Goal: Browse casually: Explore the website without a specific task or goal

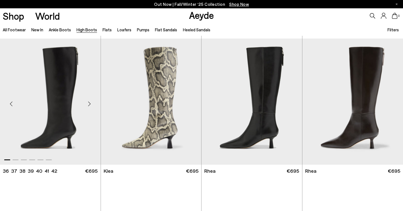
scroll to position [407, 0]
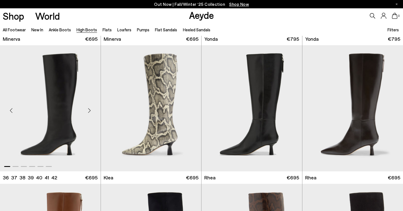
click at [89, 112] on div "Next slide" at bounding box center [89, 110] width 17 height 17
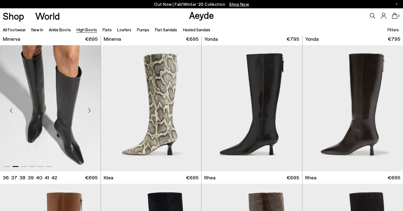
click at [89, 112] on div "Next slide" at bounding box center [89, 110] width 17 height 17
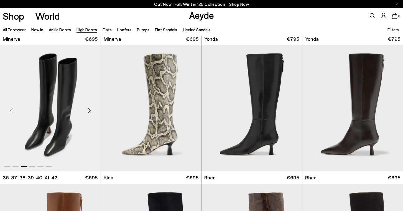
click at [89, 112] on div "Next slide" at bounding box center [89, 110] width 17 height 17
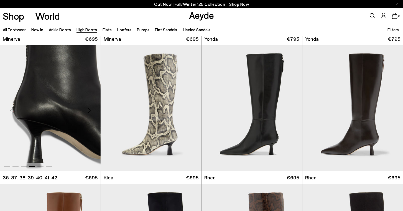
click at [89, 112] on div "Next slide" at bounding box center [89, 110] width 17 height 17
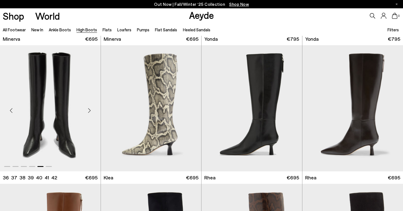
click at [89, 112] on div "Next slide" at bounding box center [89, 110] width 17 height 17
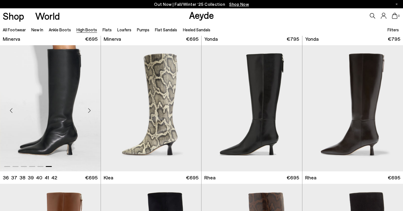
click at [89, 112] on div "Next slide" at bounding box center [89, 110] width 17 height 17
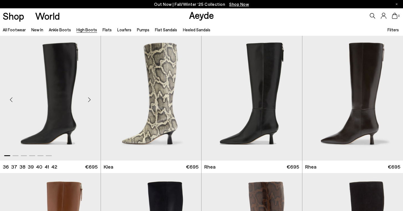
scroll to position [423, 0]
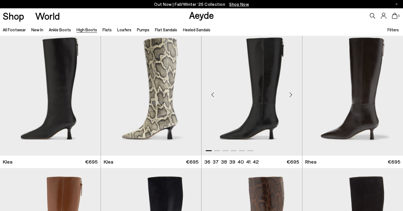
click at [292, 95] on div "Next slide" at bounding box center [291, 94] width 17 height 17
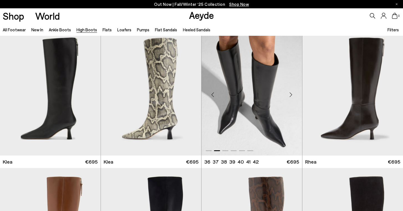
click at [292, 95] on div "Next slide" at bounding box center [291, 94] width 17 height 17
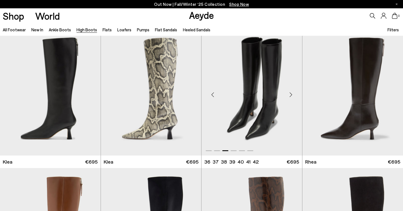
click at [292, 95] on div "Next slide" at bounding box center [291, 94] width 17 height 17
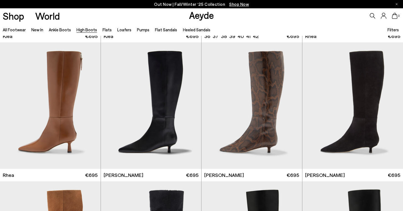
scroll to position [563, 0]
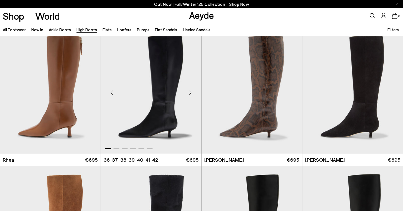
click at [190, 93] on div "Next slide" at bounding box center [190, 92] width 17 height 17
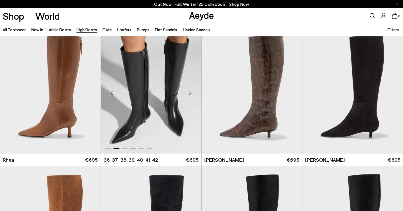
click at [190, 93] on div "Next slide" at bounding box center [190, 92] width 17 height 17
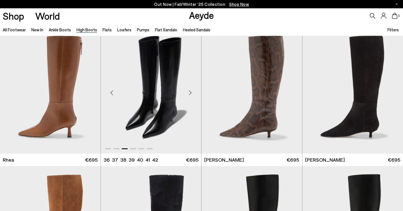
click at [190, 93] on div "Next slide" at bounding box center [190, 92] width 17 height 17
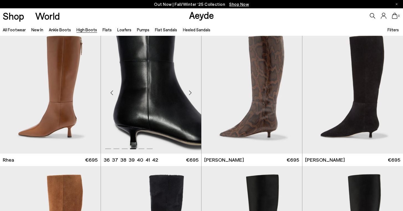
click at [190, 93] on div "Next slide" at bounding box center [190, 92] width 17 height 17
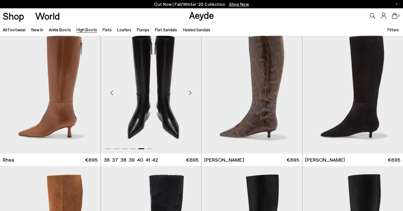
click at [190, 93] on div "Next slide" at bounding box center [190, 92] width 17 height 17
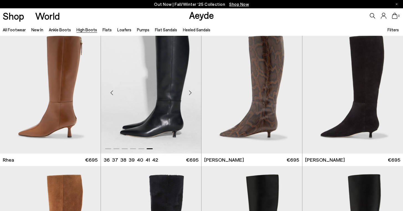
click at [190, 93] on div "Next slide" at bounding box center [190, 92] width 17 height 17
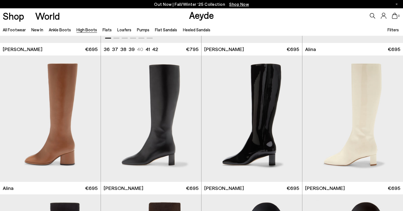
scroll to position [814, 0]
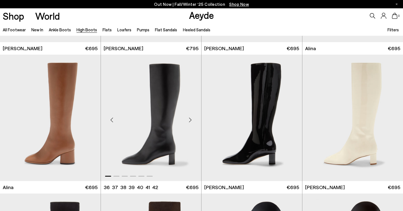
click at [190, 120] on div "Next slide" at bounding box center [190, 120] width 17 height 17
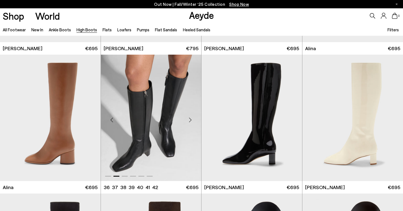
click at [190, 120] on div "Next slide" at bounding box center [190, 120] width 17 height 17
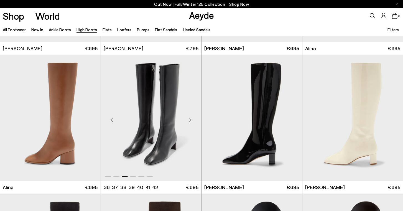
click at [190, 120] on div "Next slide" at bounding box center [190, 120] width 17 height 17
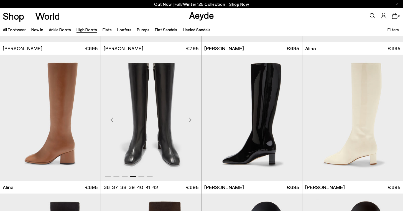
click at [190, 120] on div "Next slide" at bounding box center [190, 120] width 17 height 17
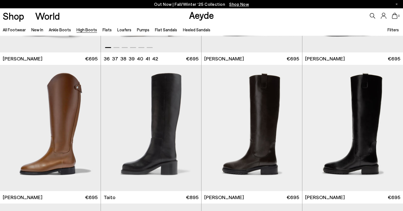
scroll to position [1081, 0]
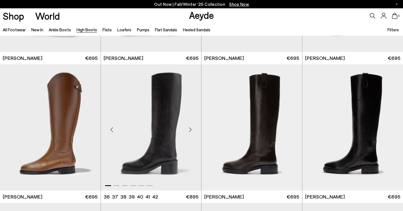
click at [188, 127] on div "Next slide" at bounding box center [190, 129] width 17 height 17
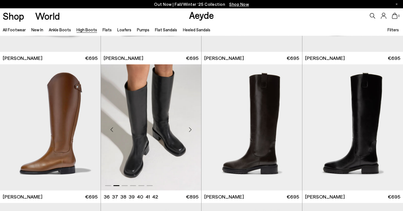
click at [188, 127] on div "Next slide" at bounding box center [190, 129] width 17 height 17
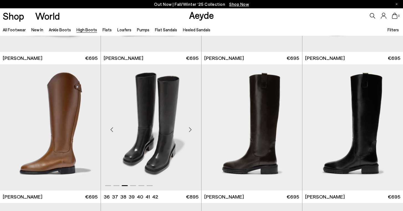
click at [188, 127] on div "Next slide" at bounding box center [190, 129] width 17 height 17
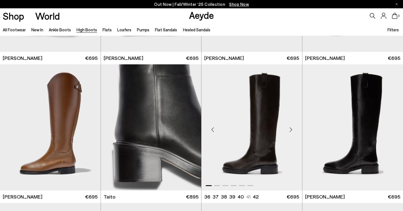
click at [291, 127] on div "Next slide" at bounding box center [291, 129] width 17 height 17
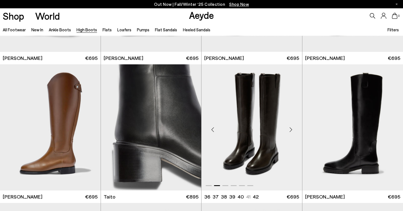
click at [292, 129] on div "Next slide" at bounding box center [291, 129] width 17 height 17
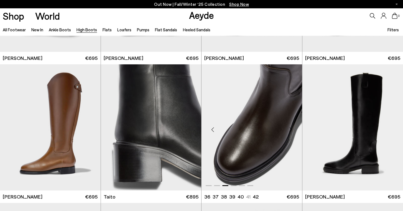
click at [292, 129] on div "Next slide" at bounding box center [291, 129] width 17 height 17
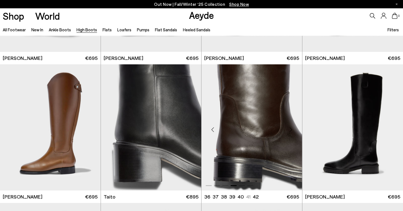
click at [292, 129] on div "Next slide" at bounding box center [291, 129] width 17 height 17
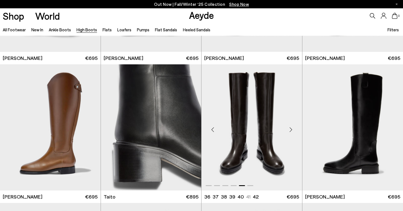
click at [292, 129] on div "Next slide" at bounding box center [291, 129] width 17 height 17
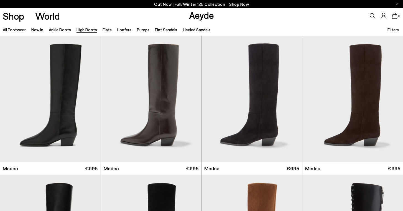
scroll to position [0, 0]
click at [89, 100] on div "Next slide" at bounding box center [89, 101] width 17 height 17
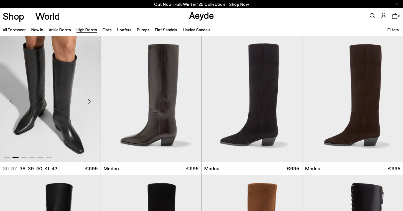
click at [89, 100] on div "Next slide" at bounding box center [89, 101] width 17 height 17
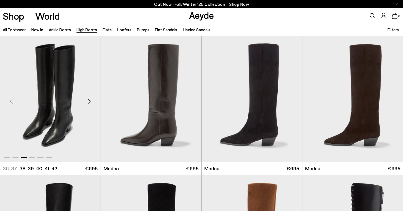
click at [89, 100] on div "Next slide" at bounding box center [89, 101] width 17 height 17
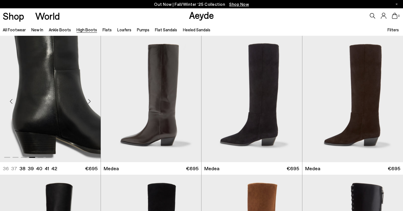
click at [89, 100] on div "Next slide" at bounding box center [89, 101] width 17 height 17
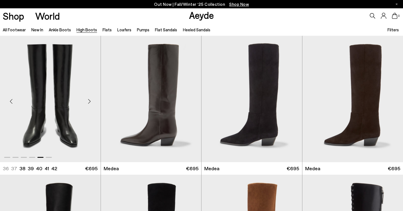
click at [89, 100] on div "Next slide" at bounding box center [89, 101] width 17 height 17
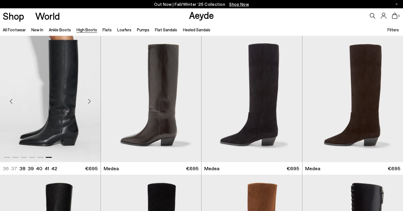
click at [89, 100] on div "Next slide" at bounding box center [89, 101] width 17 height 17
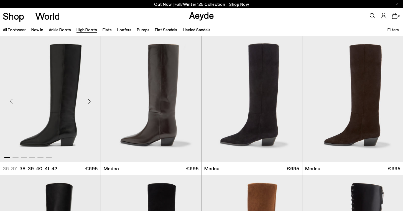
click at [89, 100] on div "Next slide" at bounding box center [89, 101] width 17 height 17
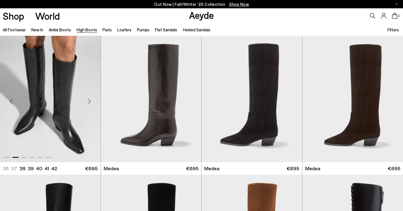
click at [87, 102] on div "Next slide" at bounding box center [89, 101] width 17 height 17
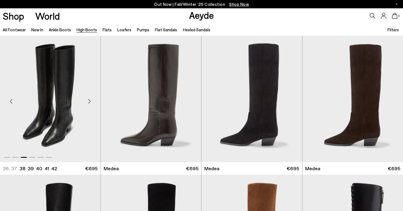
click at [87, 102] on div "Next slide" at bounding box center [89, 101] width 17 height 17
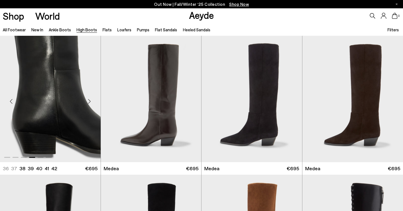
click at [87, 102] on div "Next slide" at bounding box center [89, 101] width 17 height 17
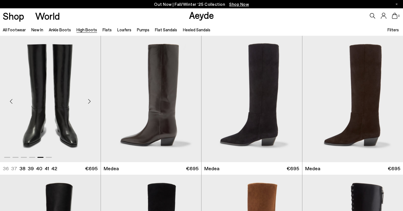
click at [87, 102] on div "Next slide" at bounding box center [89, 101] width 17 height 17
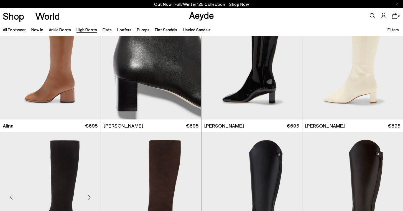
scroll to position [820, 0]
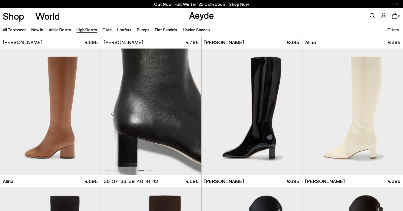
click at [188, 116] on div "Next slide" at bounding box center [190, 114] width 17 height 17
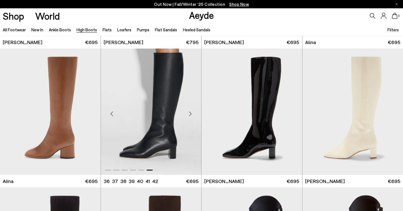
click at [188, 116] on div "Next slide" at bounding box center [190, 114] width 17 height 17
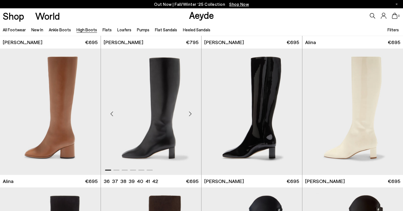
click at [188, 116] on div "Next slide" at bounding box center [190, 114] width 17 height 17
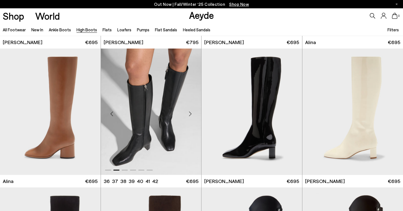
click at [189, 114] on div "Next slide" at bounding box center [190, 114] width 17 height 17
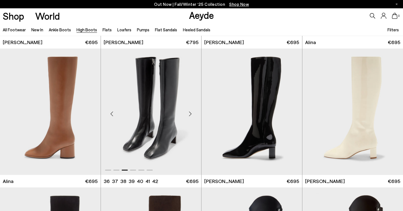
click at [189, 114] on div "Next slide" at bounding box center [190, 114] width 17 height 17
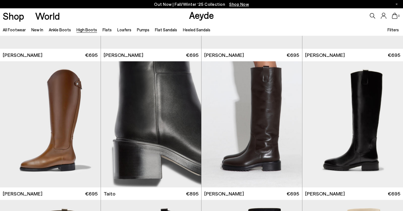
scroll to position [1076, 0]
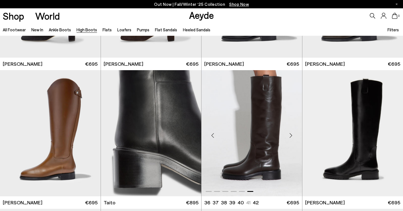
click at [292, 129] on div "Next slide" at bounding box center [291, 135] width 17 height 17
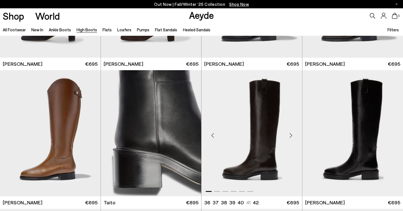
click at [292, 132] on div "Next slide" at bounding box center [291, 135] width 17 height 17
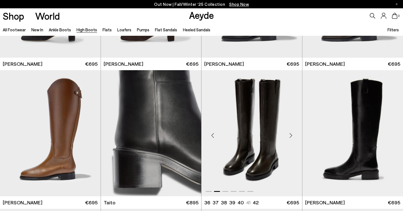
click at [292, 132] on div "Next slide" at bounding box center [291, 135] width 17 height 17
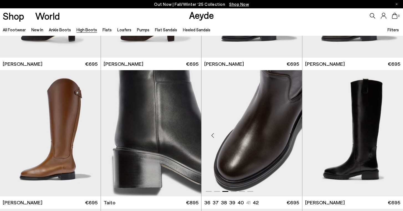
click at [292, 132] on div "Next slide" at bounding box center [291, 135] width 17 height 17
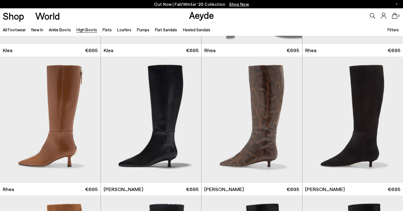
scroll to position [518, 0]
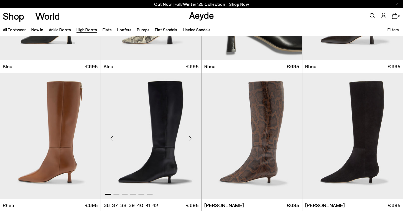
click at [190, 137] on div "Next slide" at bounding box center [190, 138] width 17 height 17
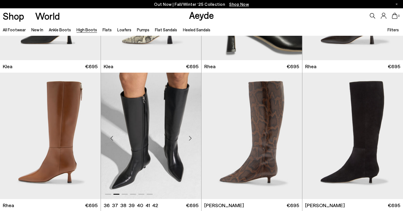
click at [190, 137] on div "Next slide" at bounding box center [190, 138] width 17 height 17
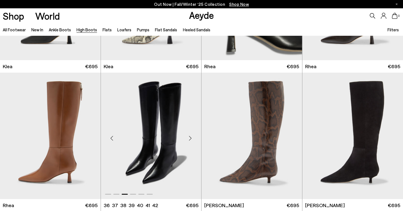
click at [190, 137] on div "Next slide" at bounding box center [190, 138] width 17 height 17
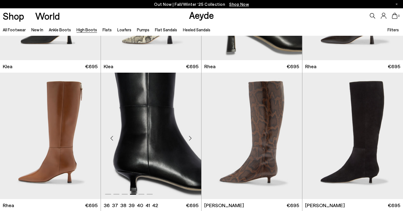
click at [190, 137] on div "Next slide" at bounding box center [190, 138] width 17 height 17
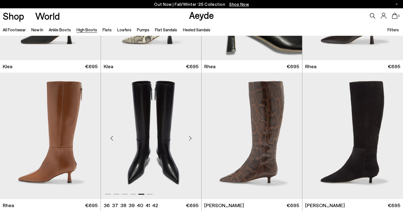
click at [190, 137] on div "Next slide" at bounding box center [190, 138] width 17 height 17
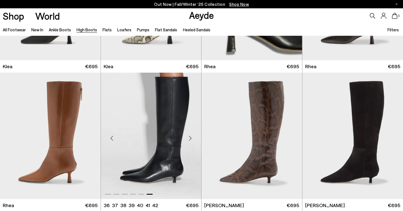
click at [190, 137] on div "Next slide" at bounding box center [190, 138] width 17 height 17
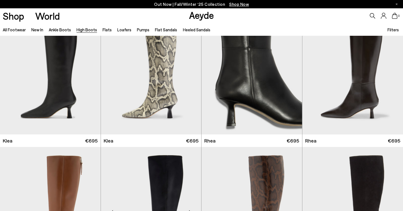
scroll to position [380, 0]
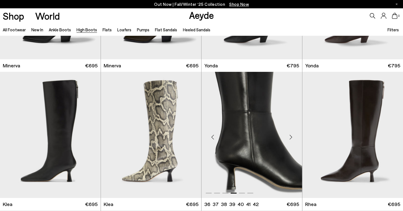
click at [291, 134] on div "Next slide" at bounding box center [291, 137] width 17 height 17
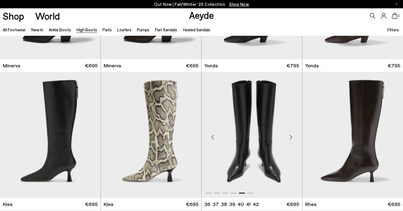
click at [291, 134] on div "Next slide" at bounding box center [291, 137] width 17 height 17
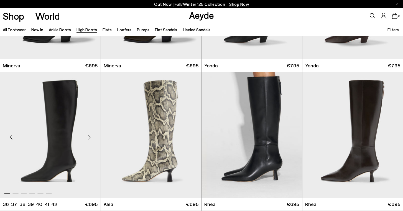
click at [89, 135] on div "Next slide" at bounding box center [89, 137] width 17 height 17
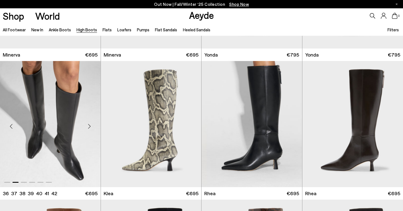
scroll to position [391, 0]
click at [90, 127] on div "Next slide" at bounding box center [89, 126] width 17 height 17
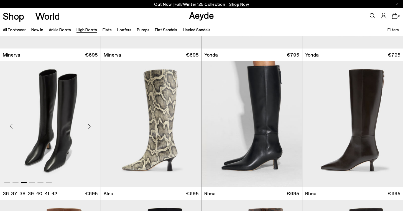
click at [90, 127] on div "Next slide" at bounding box center [89, 126] width 17 height 17
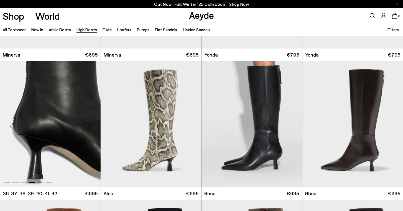
click at [90, 127] on div "Next slide" at bounding box center [89, 126] width 17 height 17
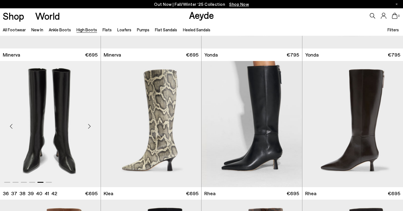
click at [90, 127] on div "Next slide" at bounding box center [89, 126] width 17 height 17
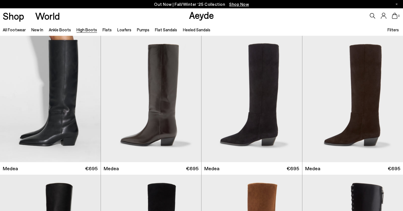
scroll to position [0, 0]
click at [88, 101] on div "Next slide" at bounding box center [89, 101] width 17 height 17
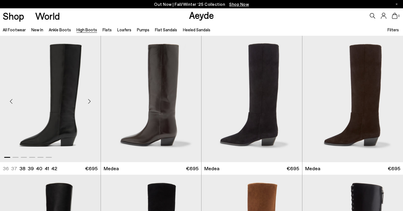
click at [88, 101] on div "Next slide" at bounding box center [89, 101] width 17 height 17
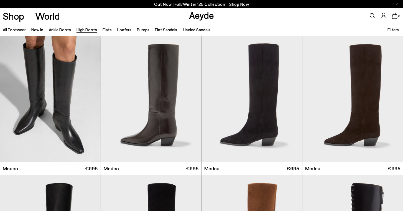
click at [87, 29] on link "High Boots" at bounding box center [86, 29] width 20 height 5
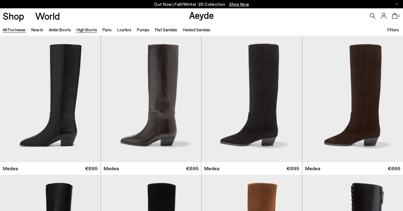
click at [21, 29] on link "All Footwear" at bounding box center [14, 29] width 23 height 5
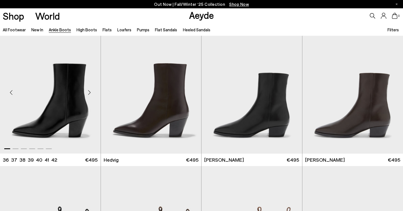
scroll to position [157, 0]
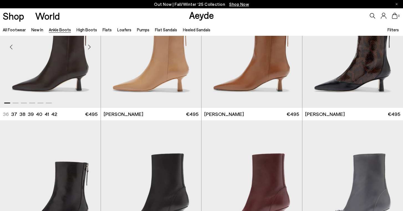
scroll to position [1243, 0]
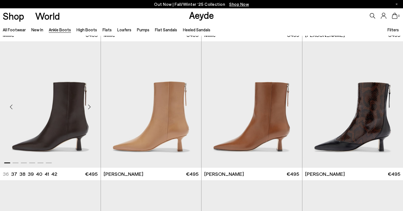
click at [89, 104] on div "Next slide" at bounding box center [89, 106] width 17 height 17
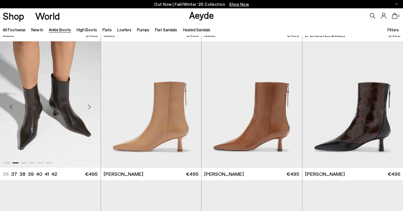
click at [89, 104] on div "Next slide" at bounding box center [89, 106] width 17 height 17
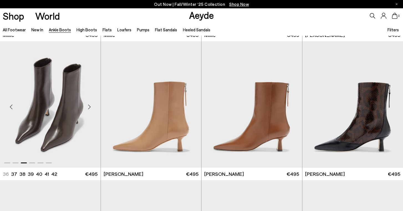
click at [89, 104] on div "Next slide" at bounding box center [89, 106] width 17 height 17
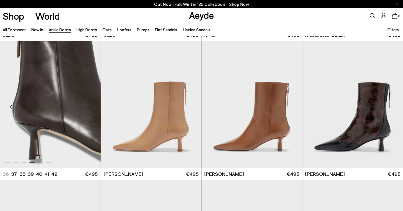
click at [89, 104] on div "Next slide" at bounding box center [89, 106] width 17 height 17
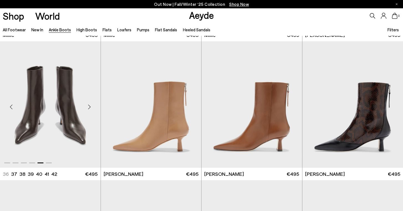
click at [89, 104] on div "Next slide" at bounding box center [89, 106] width 17 height 17
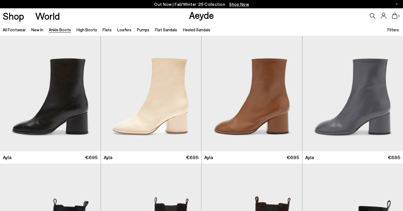
scroll to position [1552, 0]
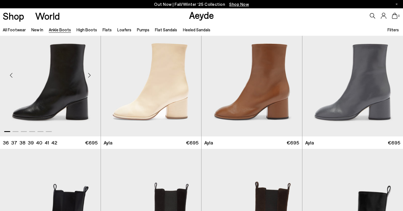
click at [88, 77] on div "Next slide" at bounding box center [89, 75] width 17 height 17
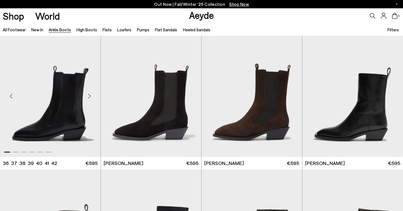
scroll to position [1672, 0]
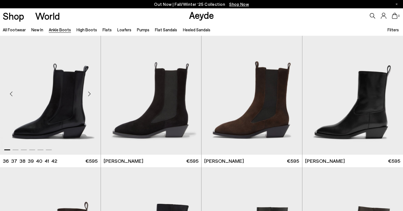
click at [89, 96] on div "Next slide" at bounding box center [89, 94] width 17 height 17
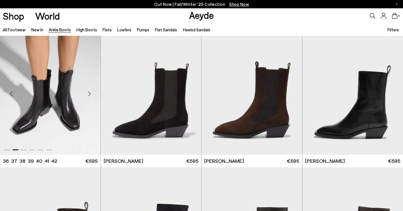
click at [89, 96] on div "Next slide" at bounding box center [89, 94] width 17 height 17
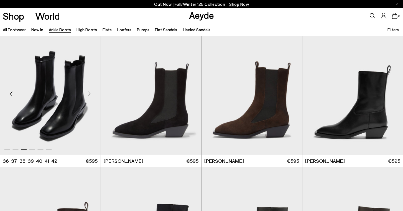
click at [89, 96] on div "Next slide" at bounding box center [89, 94] width 17 height 17
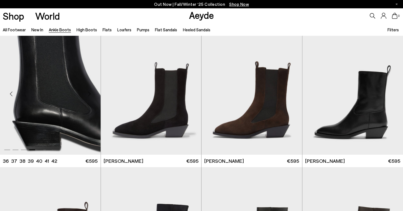
click at [89, 96] on div "Next slide" at bounding box center [89, 94] width 17 height 17
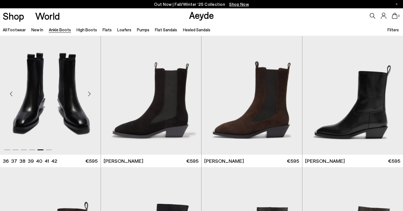
click at [89, 96] on div "Next slide" at bounding box center [89, 94] width 17 height 17
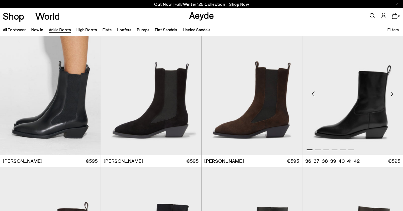
click at [312, 97] on div "Previous slide" at bounding box center [313, 94] width 17 height 17
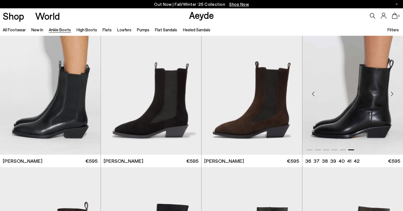
click at [312, 97] on div "Previous slide" at bounding box center [313, 94] width 17 height 17
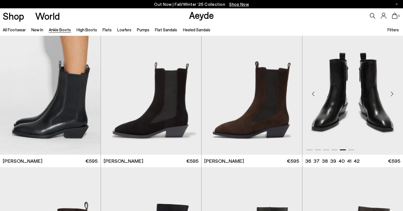
click at [312, 97] on div "Previous slide" at bounding box center [313, 94] width 17 height 17
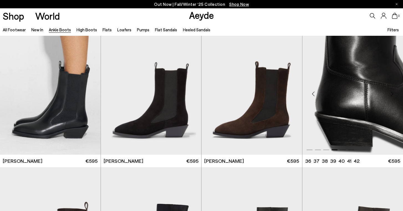
click at [312, 97] on div "Previous slide" at bounding box center [313, 94] width 17 height 17
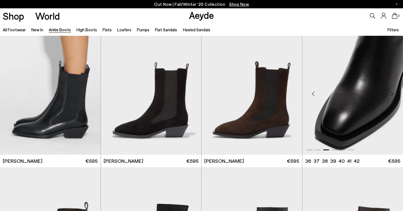
click at [312, 97] on div "Previous slide" at bounding box center [313, 94] width 17 height 17
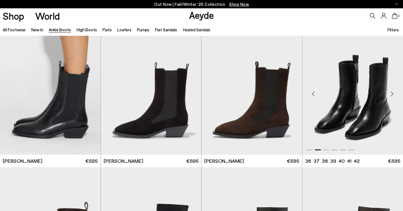
click at [312, 97] on div "Previous slide" at bounding box center [313, 94] width 17 height 17
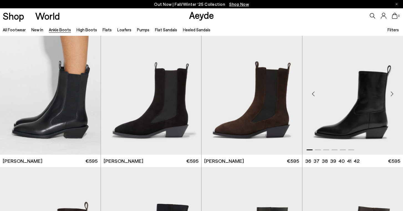
click at [312, 97] on div "Previous slide" at bounding box center [313, 94] width 17 height 17
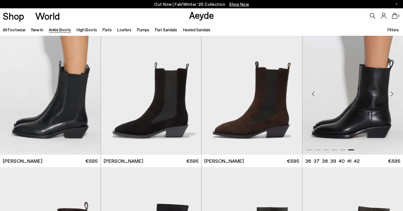
click at [312, 97] on div "Previous slide" at bounding box center [313, 94] width 17 height 17
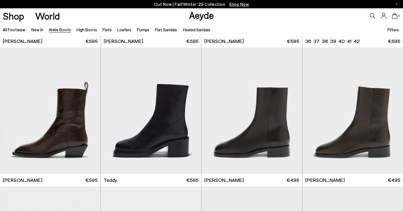
scroll to position [1792, 0]
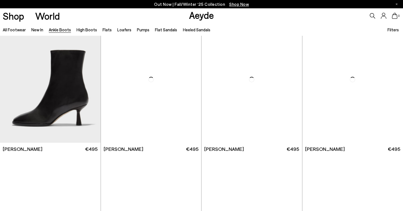
scroll to position [2518, 0]
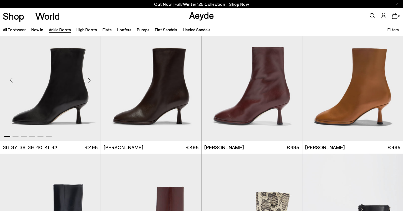
click at [91, 82] on div "Next slide" at bounding box center [89, 80] width 17 height 17
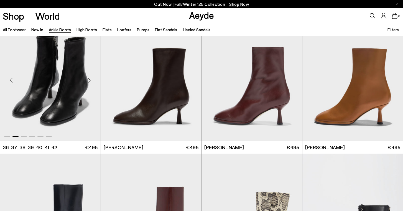
click at [91, 82] on div "Next slide" at bounding box center [89, 80] width 17 height 17
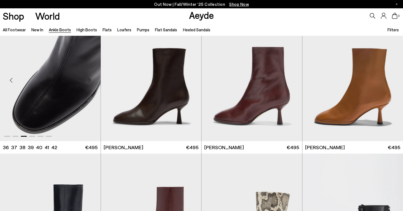
click at [91, 82] on div "Next slide" at bounding box center [89, 80] width 17 height 17
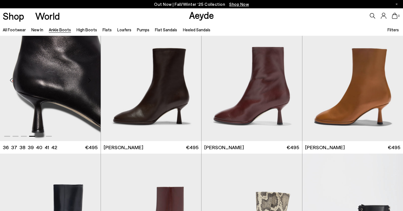
click at [91, 82] on div "Next slide" at bounding box center [89, 80] width 17 height 17
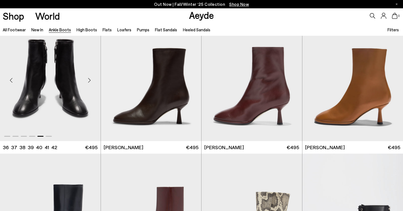
click at [91, 82] on div "Next slide" at bounding box center [89, 80] width 17 height 17
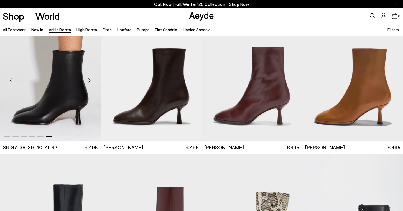
click at [91, 82] on div "Next slide" at bounding box center [89, 80] width 17 height 17
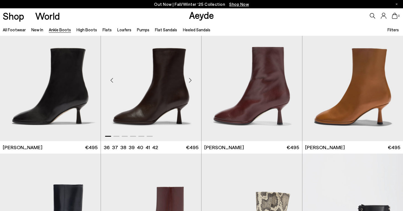
click at [191, 79] on div "Next slide" at bounding box center [190, 80] width 17 height 17
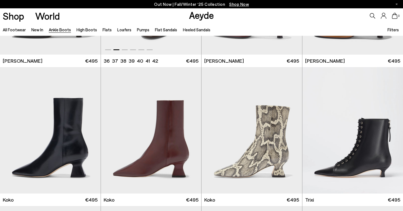
scroll to position [2649, 0]
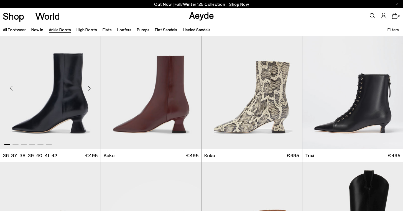
click at [90, 89] on div "Next slide" at bounding box center [89, 88] width 17 height 17
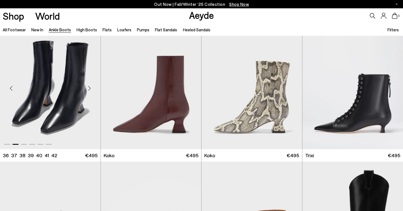
click at [90, 89] on div "Next slide" at bounding box center [89, 88] width 17 height 17
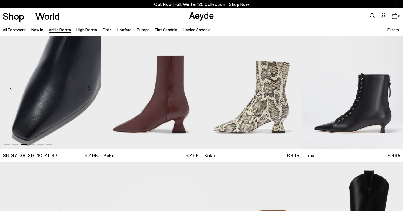
click at [90, 89] on div "Next slide" at bounding box center [89, 88] width 17 height 17
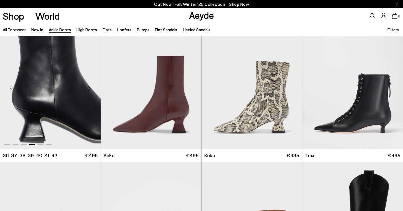
click at [90, 89] on div "Next slide" at bounding box center [89, 88] width 17 height 17
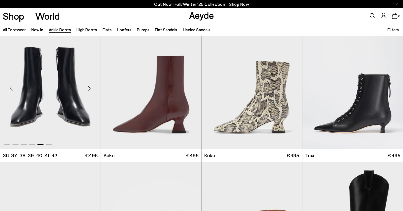
click at [90, 89] on div "Next slide" at bounding box center [89, 88] width 17 height 17
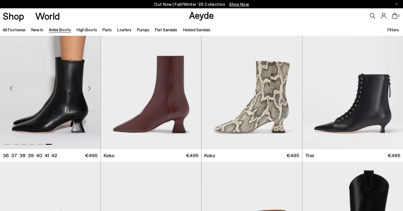
click at [90, 89] on div "Next slide" at bounding box center [89, 88] width 17 height 17
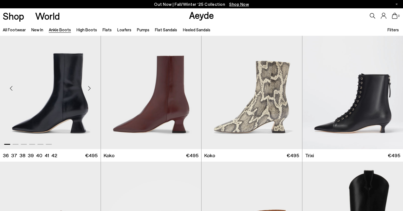
click at [90, 89] on div "Next slide" at bounding box center [89, 88] width 17 height 17
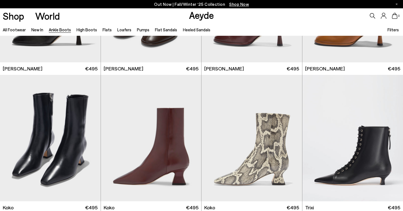
scroll to position [2592, 0]
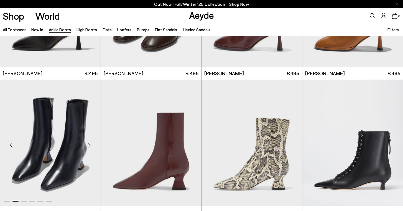
click at [91, 146] on div "Next slide" at bounding box center [89, 145] width 17 height 17
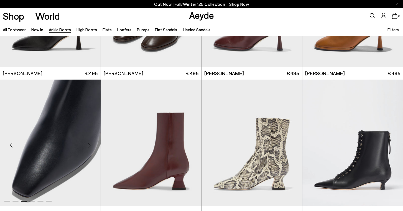
click at [91, 146] on div "Next slide" at bounding box center [89, 145] width 17 height 17
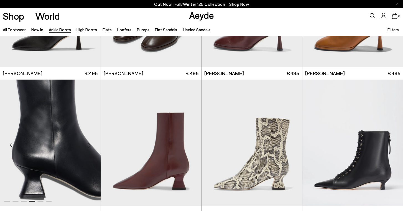
click at [91, 146] on div "Next slide" at bounding box center [89, 145] width 17 height 17
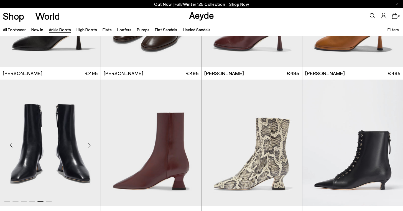
click at [91, 146] on div "Next slide" at bounding box center [89, 145] width 17 height 17
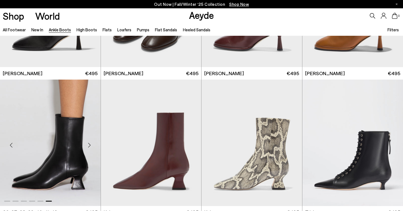
click at [91, 146] on div "Next slide" at bounding box center [89, 145] width 17 height 17
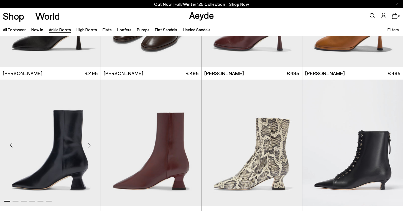
click at [91, 146] on div "Next slide" at bounding box center [89, 145] width 17 height 17
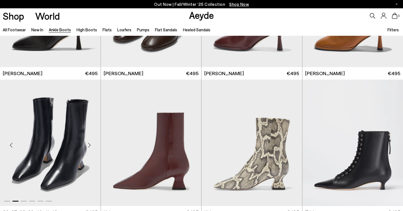
click at [91, 146] on div "Next slide" at bounding box center [89, 145] width 17 height 17
